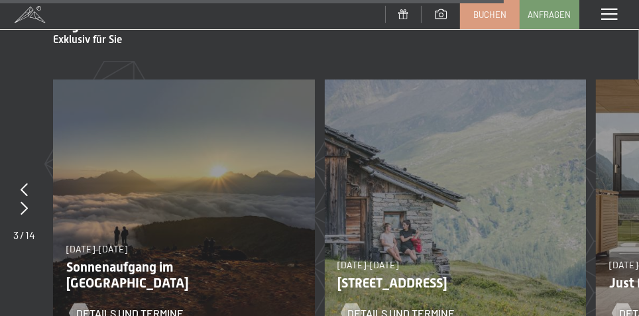
scroll to position [4347, 0]
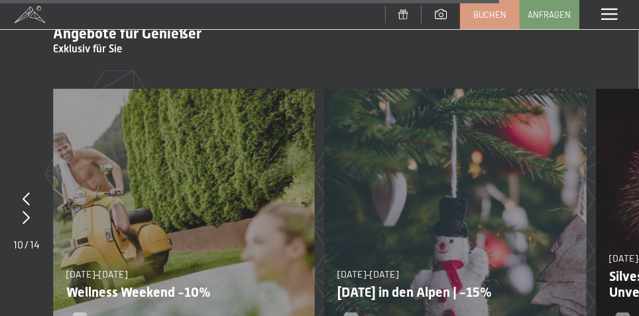
click at [27, 209] on div at bounding box center [26, 218] width 27 height 19
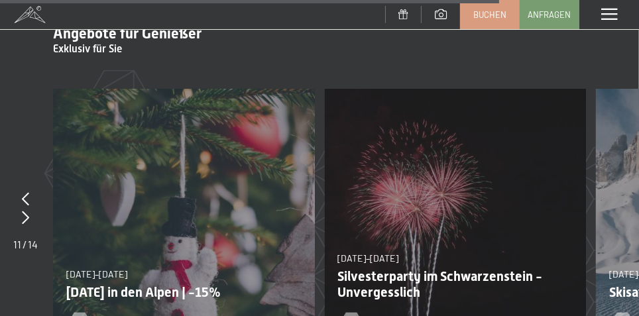
click at [19, 190] on div at bounding box center [25, 199] width 25 height 19
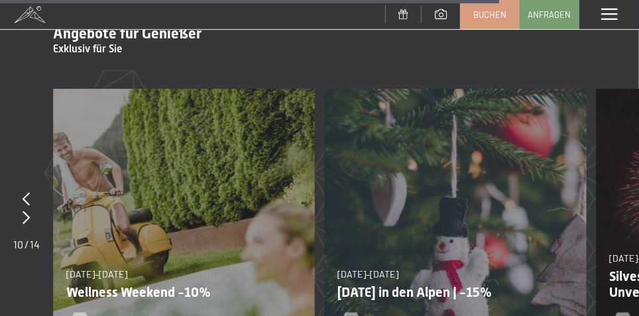
click at [25, 190] on div at bounding box center [26, 199] width 27 height 19
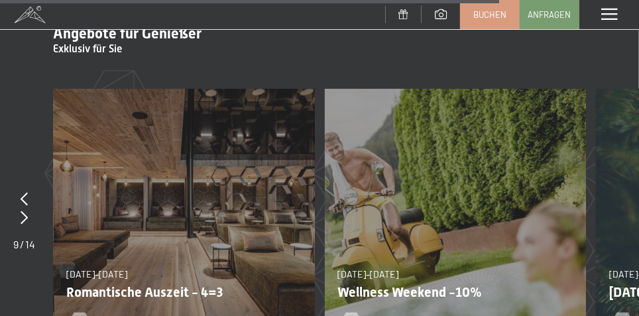
click at [26, 192] on icon at bounding box center [24, 198] width 7 height 13
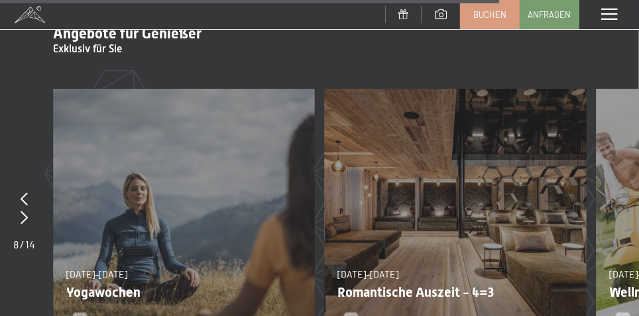
click at [25, 192] on icon at bounding box center [24, 198] width 7 height 13
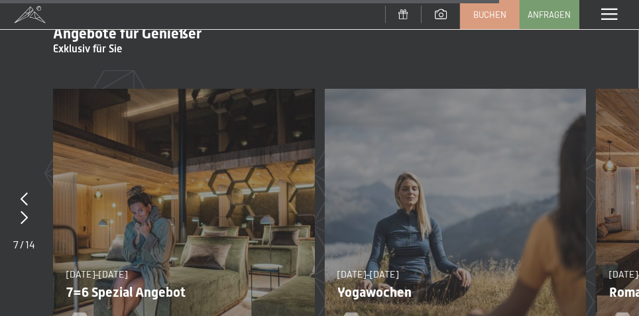
click at [23, 192] on icon at bounding box center [24, 198] width 7 height 13
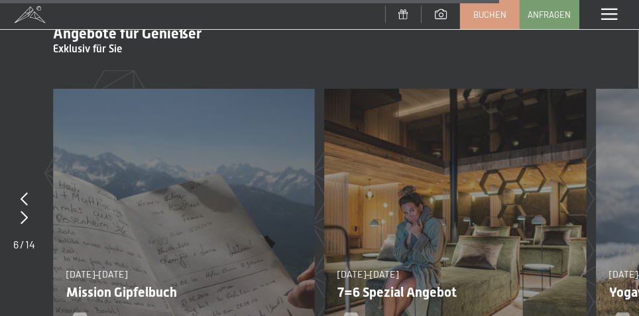
click at [24, 192] on icon at bounding box center [24, 198] width 7 height 13
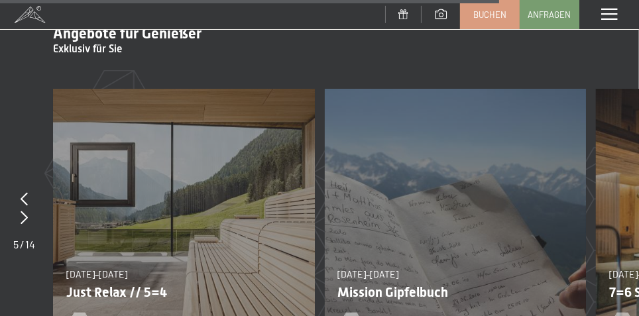
click at [27, 192] on icon at bounding box center [24, 198] width 7 height 13
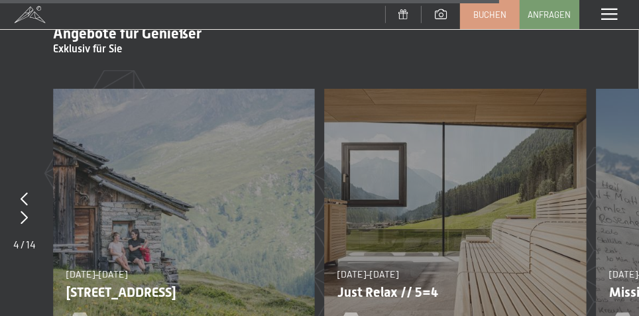
click at [23, 192] on icon at bounding box center [24, 198] width 7 height 13
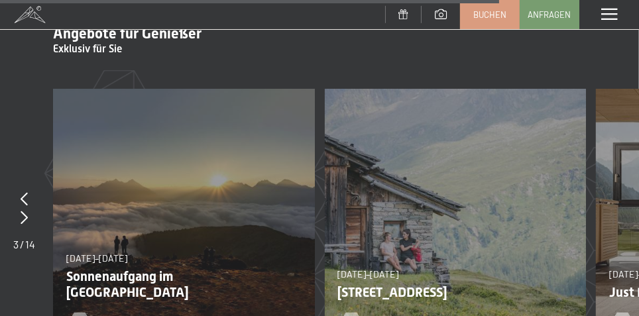
click at [25, 190] on div at bounding box center [24, 199] width 22 height 19
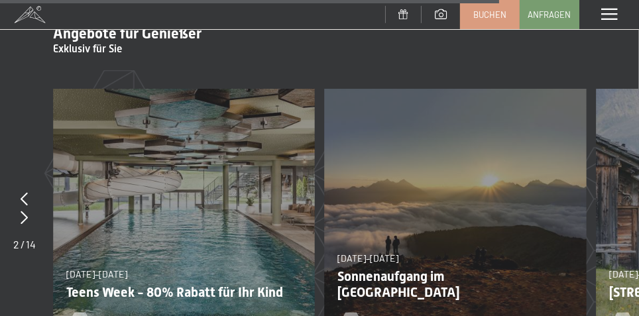
click at [24, 192] on icon at bounding box center [24, 198] width 7 height 13
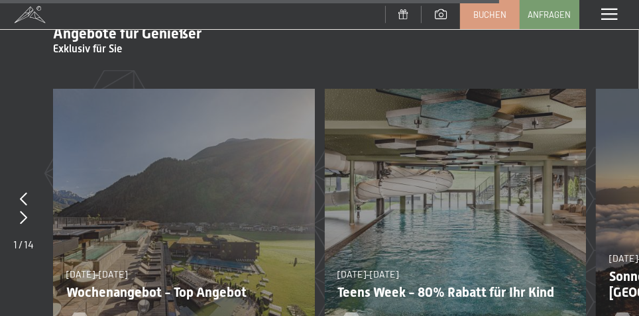
click at [27, 192] on icon at bounding box center [23, 198] width 7 height 13
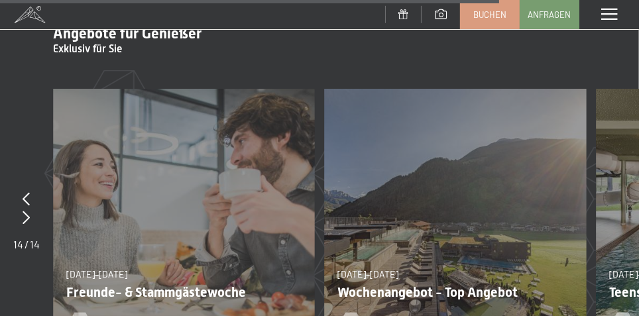
click at [25, 192] on icon at bounding box center [26, 198] width 7 height 13
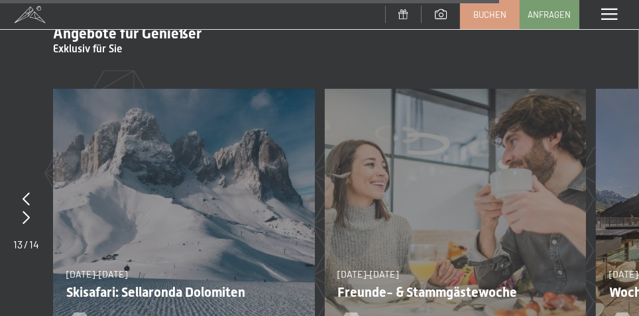
click at [27, 192] on icon at bounding box center [26, 198] width 7 height 13
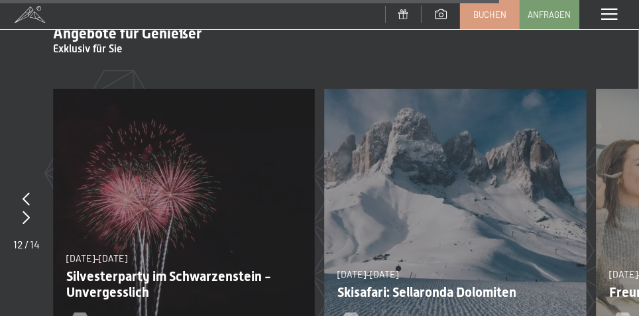
click at [28, 192] on icon at bounding box center [26, 198] width 7 height 13
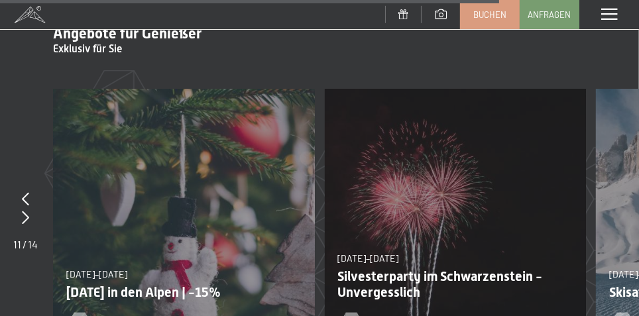
click at [27, 192] on icon at bounding box center [25, 198] width 7 height 13
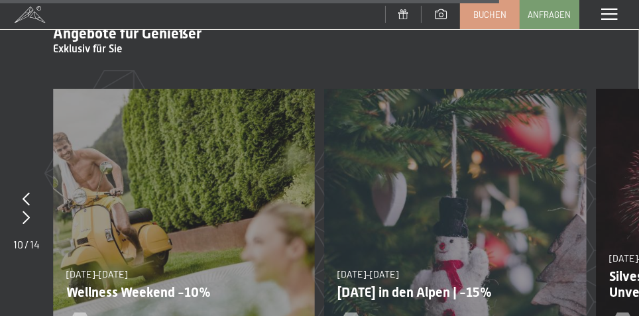
click at [29, 192] on icon at bounding box center [26, 198] width 7 height 13
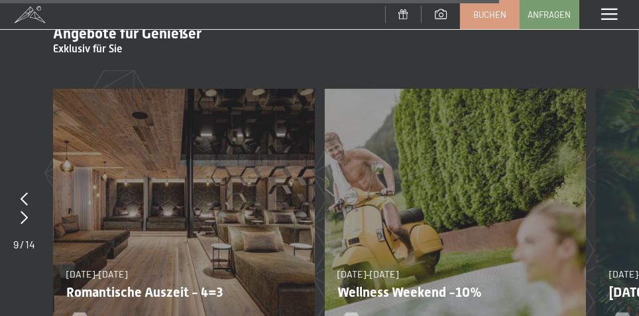
click at [30, 190] on div at bounding box center [24, 199] width 22 height 19
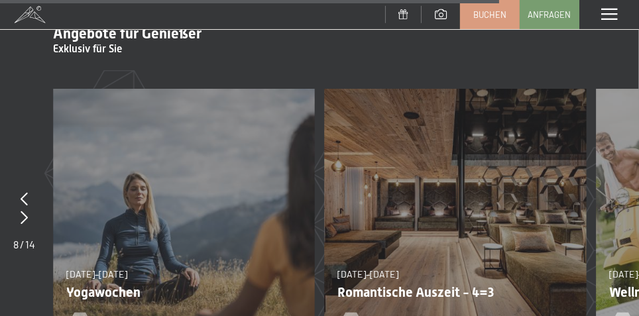
click at [29, 190] on div at bounding box center [24, 199] width 22 height 19
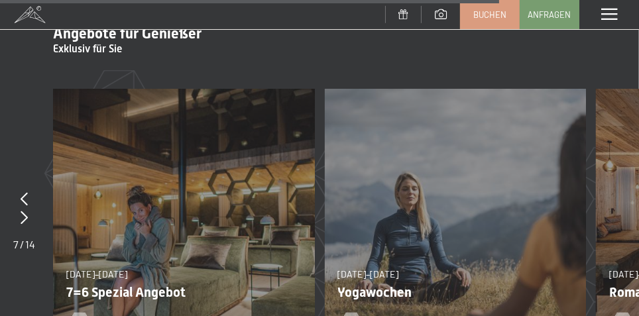
click at [28, 190] on div at bounding box center [24, 199] width 22 height 19
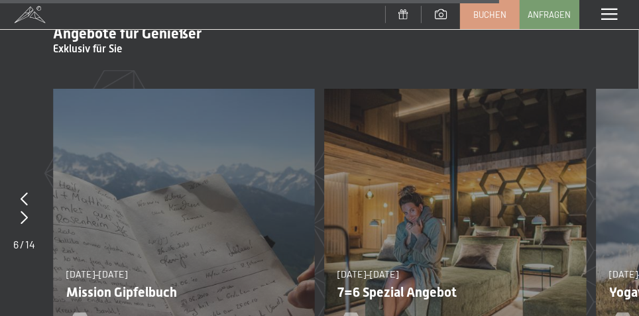
click at [23, 192] on icon at bounding box center [24, 198] width 7 height 13
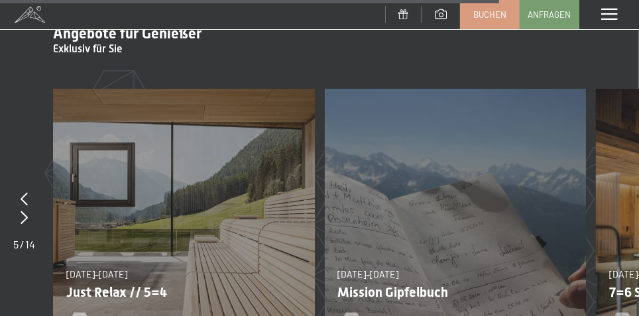
click at [26, 190] on div at bounding box center [24, 199] width 22 height 19
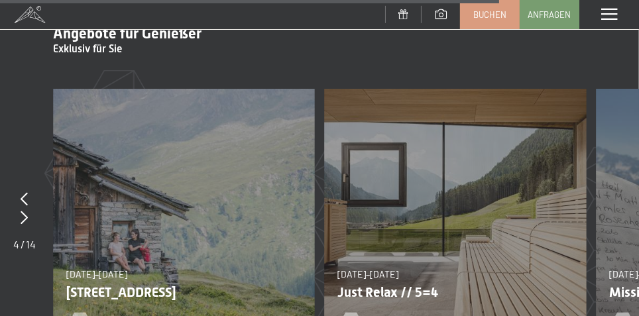
click at [28, 190] on div at bounding box center [24, 199] width 23 height 19
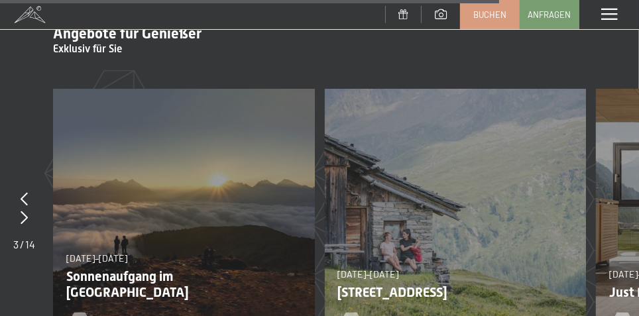
click at [27, 192] on icon at bounding box center [24, 198] width 7 height 13
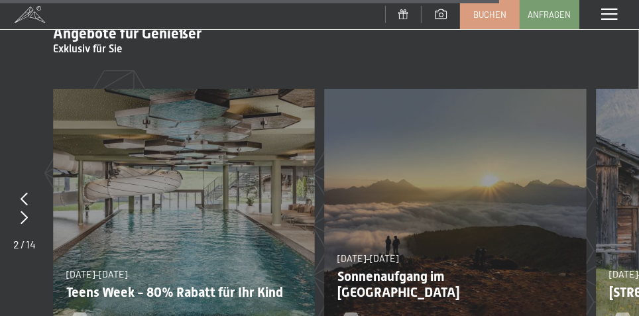
click at [29, 190] on div at bounding box center [24, 199] width 23 height 19
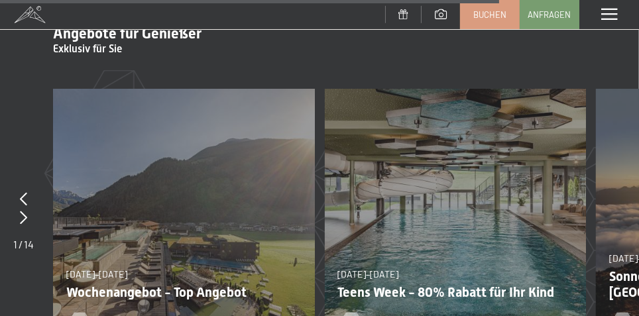
click at [28, 190] on div at bounding box center [23, 199] width 21 height 19
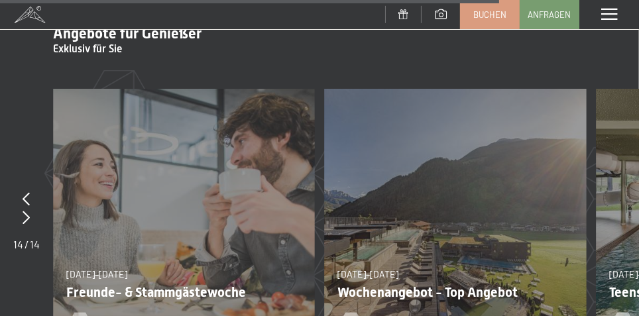
click at [29, 192] on icon at bounding box center [26, 198] width 7 height 13
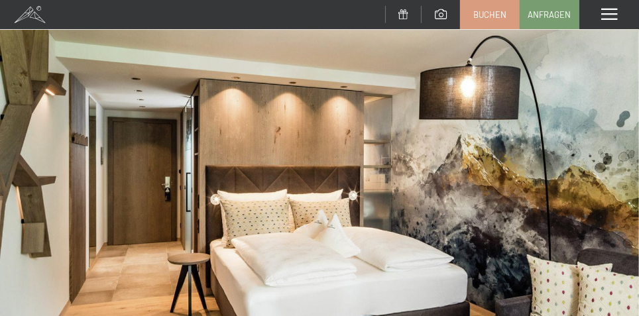
click at [595, 276] on img at bounding box center [319, 239] width 639 height 479
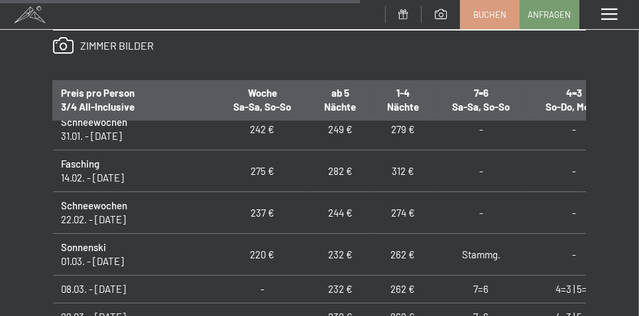
scroll to position [643, 2]
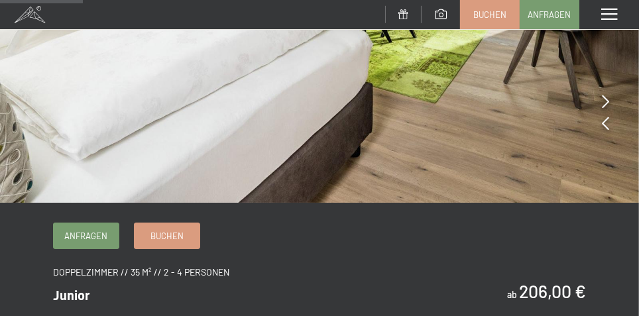
scroll to position [269, 0]
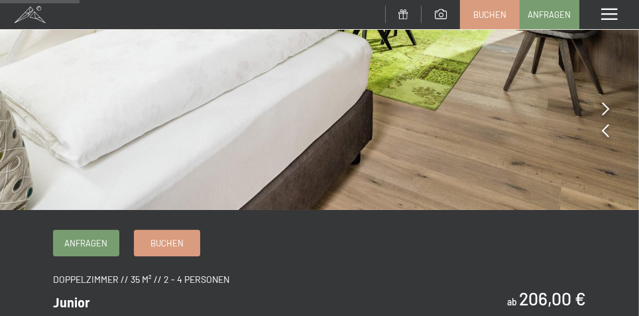
click at [609, 102] on icon at bounding box center [605, 108] width 7 height 13
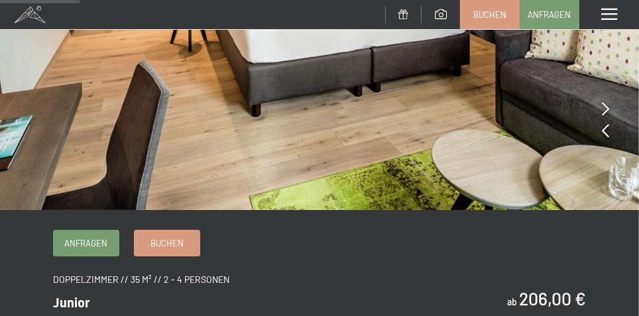
click at [607, 108] on icon at bounding box center [605, 108] width 7 height 13
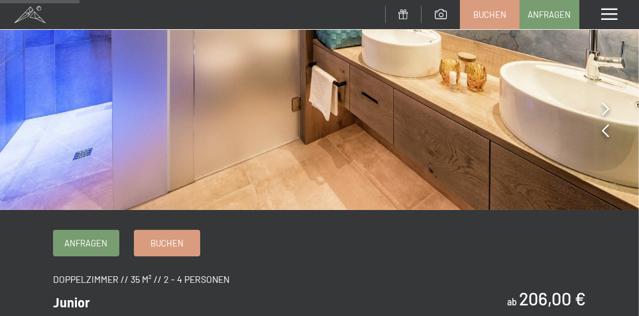
click at [607, 110] on icon at bounding box center [605, 108] width 7 height 13
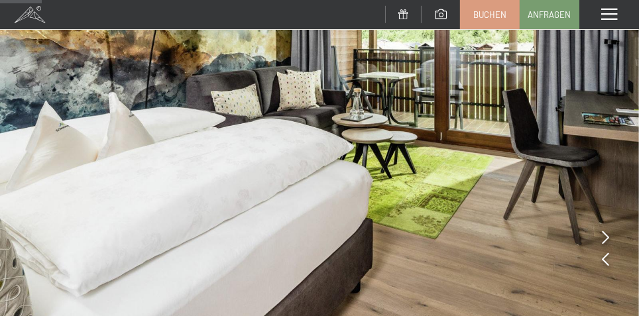
scroll to position [141, 0]
click at [609, 239] on img at bounding box center [319, 98] width 639 height 479
click at [610, 265] on img at bounding box center [319, 98] width 639 height 479
click at [611, 261] on img at bounding box center [319, 98] width 639 height 479
click at [614, 235] on img at bounding box center [319, 98] width 639 height 479
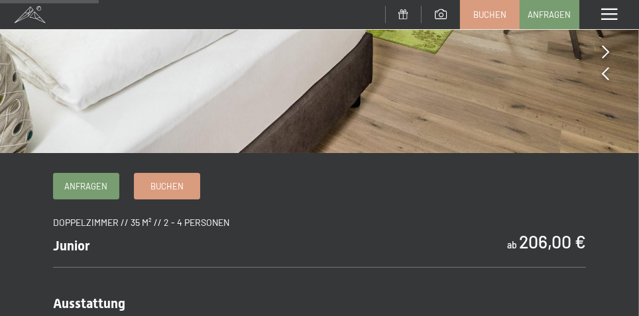
scroll to position [371, 0]
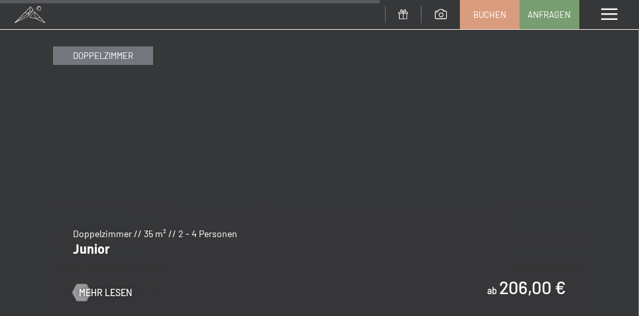
scroll to position [3663, 0]
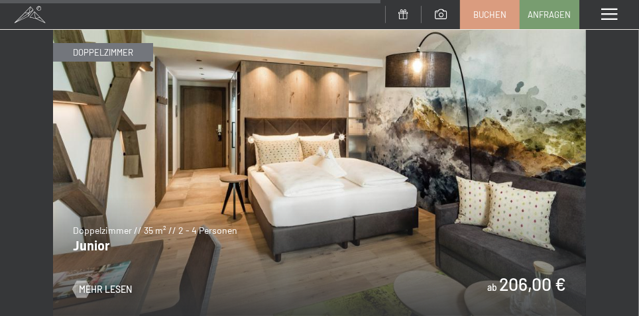
click at [614, 18] on span at bounding box center [609, 15] width 16 height 12
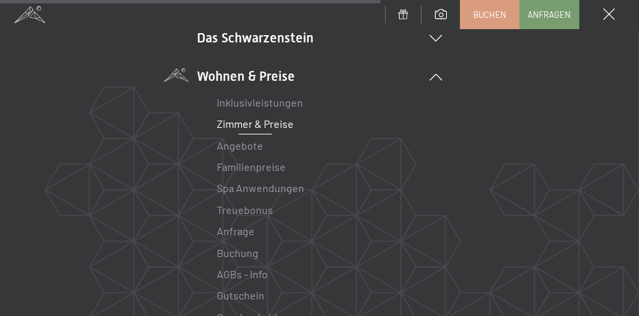
scroll to position [0, 0]
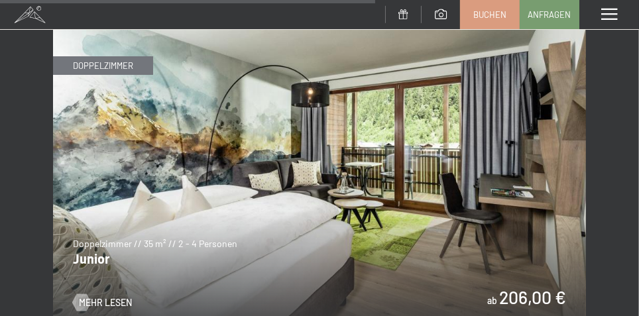
scroll to position [3642, 0]
